Goal: Task Accomplishment & Management: Use online tool/utility

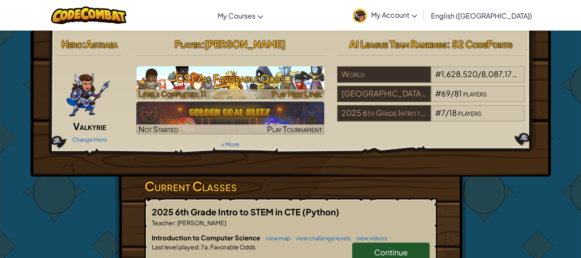
click at [239, 84] on h3 "CS1 7a: Favorable Odds" at bounding box center [230, 77] width 188 height 19
click at [239, 81] on h3 "CS1 7a: Favorable Odds" at bounding box center [230, 77] width 188 height 19
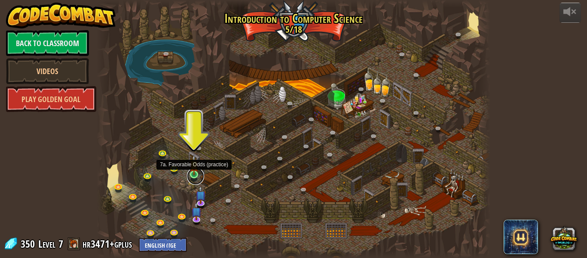
click at [191, 175] on link at bounding box center [195, 175] width 17 height 17
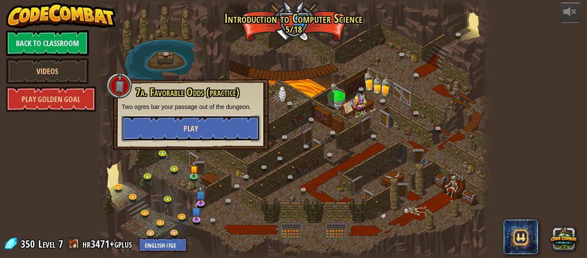
click at [198, 128] on button "Play" at bounding box center [191, 128] width 138 height 26
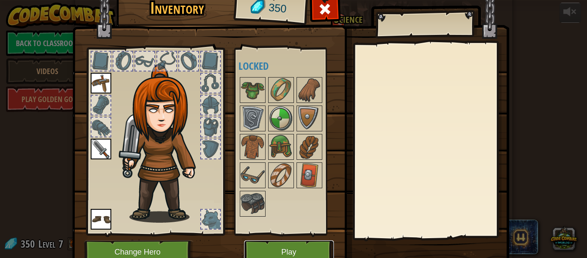
click at [296, 247] on button "Play" at bounding box center [289, 252] width 90 height 24
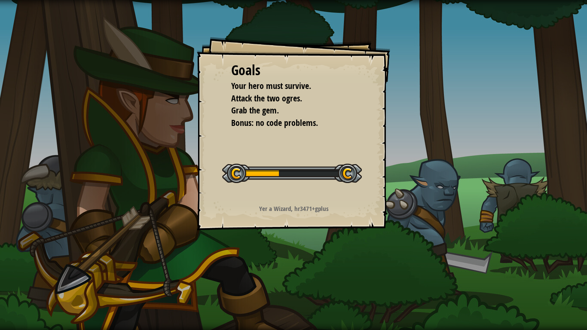
drag, startPoint x: 418, startPoint y: 121, endPoint x: 360, endPoint y: 173, distance: 78.2
click at [360, 173] on div at bounding box center [292, 173] width 140 height 19
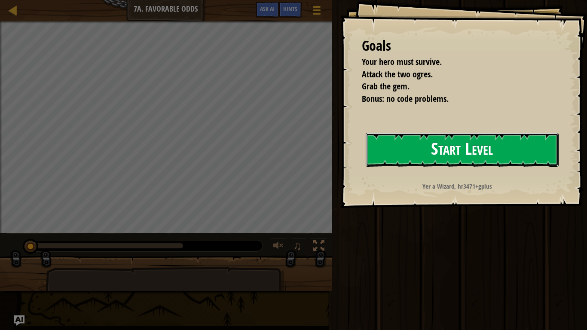
click at [438, 151] on button "Start Level" at bounding box center [462, 150] width 193 height 34
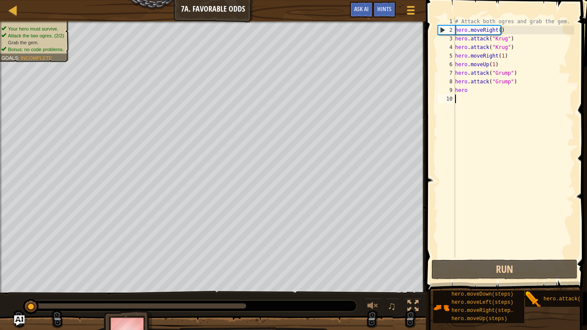
click at [473, 90] on div "# Attack both ogres and grab the gem. hero . moveRight ( ) hero . attack ( "[PE…" at bounding box center [514, 146] width 121 height 258
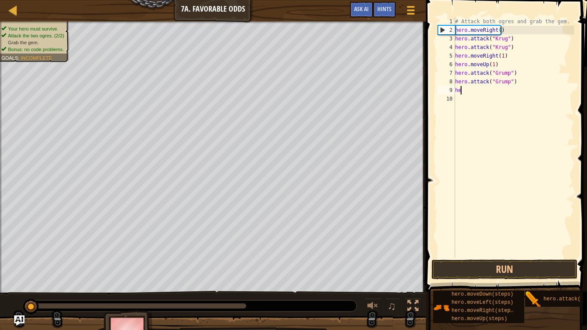
type textarea "h"
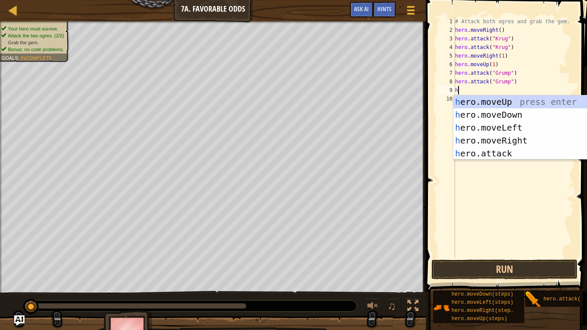
scroll to position [4, 0]
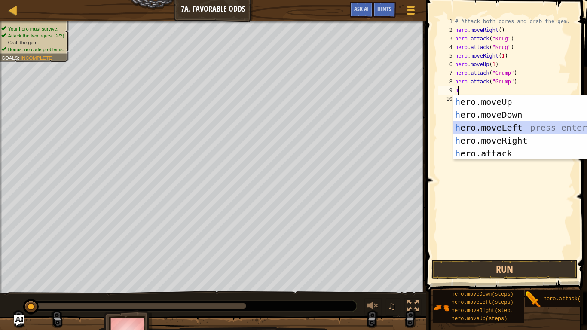
click at [478, 129] on div "h ero.moveUp press enter h ero.moveDown press enter h ero.moveLeft press enter …" at bounding box center [535, 140] width 163 height 90
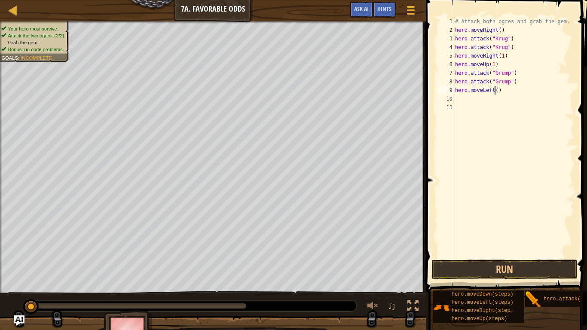
click at [495, 90] on div "# Attack both ogres and grab the gem. hero . moveRight ( ) hero . attack ( "[PE…" at bounding box center [514, 146] width 121 height 258
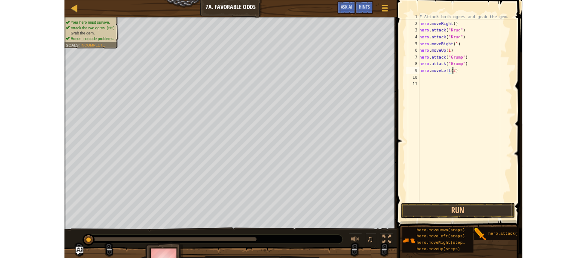
scroll to position [4, 3]
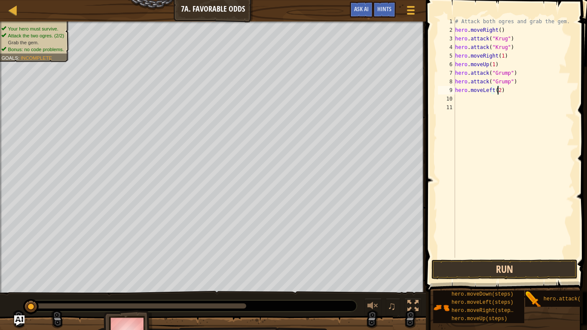
type textarea "hero.moveLeft(2)"
click at [477, 257] on button "Run" at bounding box center [505, 270] width 146 height 20
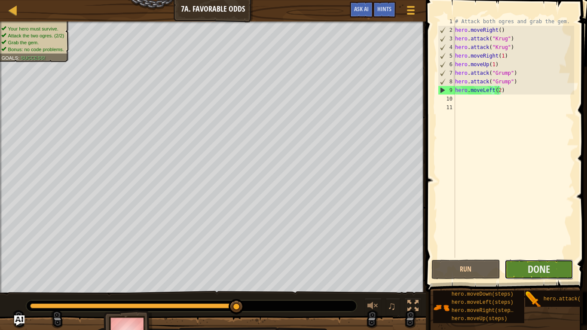
click at [524, 257] on button "Done" at bounding box center [539, 270] width 69 height 20
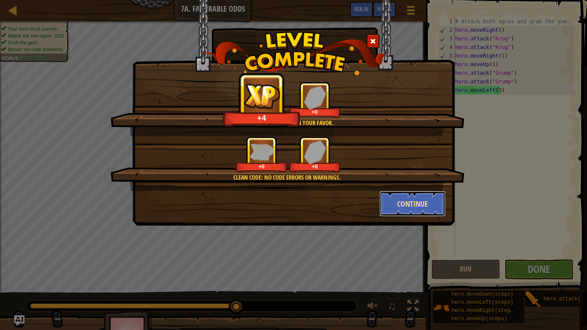
click at [419, 206] on button "Continue" at bounding box center [413, 204] width 67 height 26
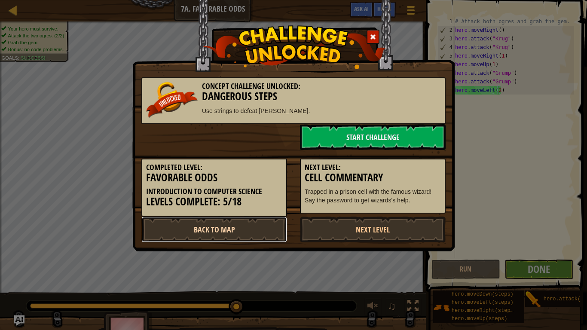
click at [257, 232] on link "Back to Map" at bounding box center [214, 230] width 146 height 26
